Goal: Navigation & Orientation: Go to known website

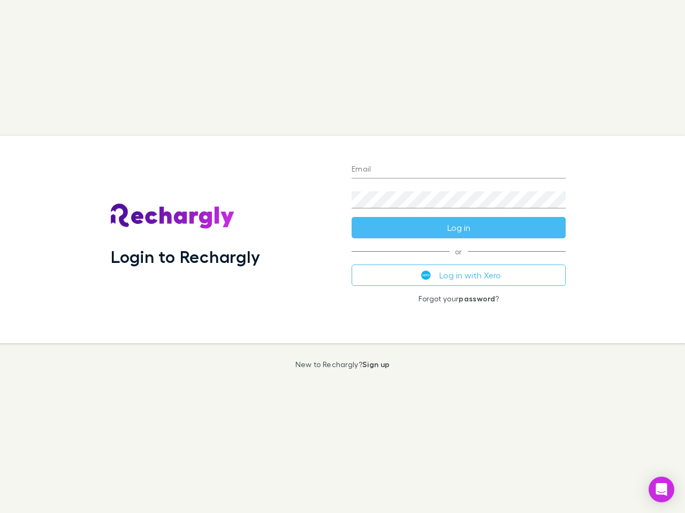
click at [342, 257] on div "Login to Rechargly" at bounding box center [222, 240] width 241 height 208
click at [458, 170] on input "Email" at bounding box center [458, 170] width 214 height 17
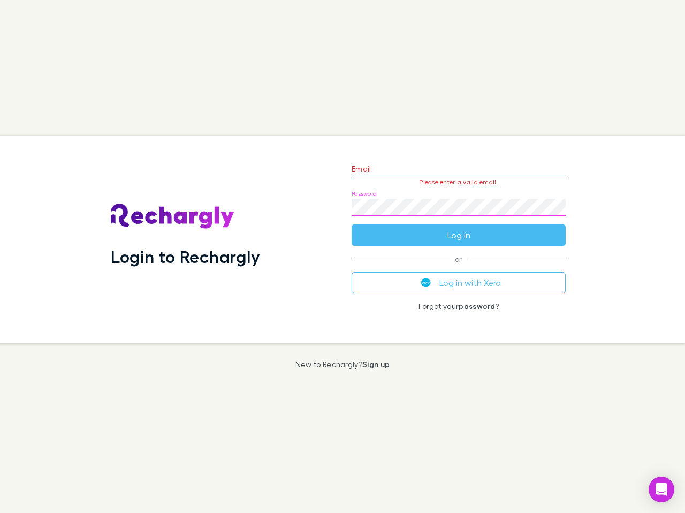
click at [458, 228] on form "Email Please enter a valid email. Password Log in" at bounding box center [458, 199] width 214 height 93
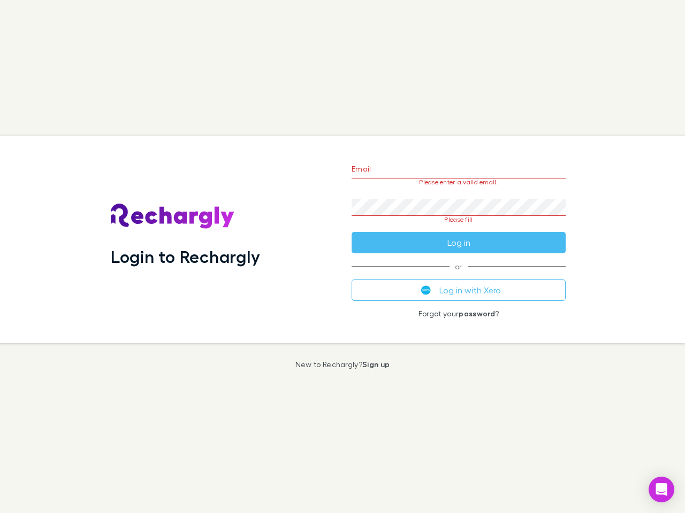
click at [458, 275] on div "Email Please enter a valid email. Password Please fill Log in or Log in with Xe…" at bounding box center [458, 240] width 231 height 208
click at [661, 490] on icon "Open Intercom Messenger" at bounding box center [661, 489] width 11 height 13
